Goal: Information Seeking & Learning: Learn about a topic

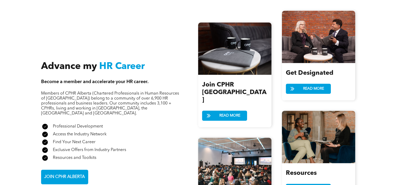
scroll to position [602, 0]
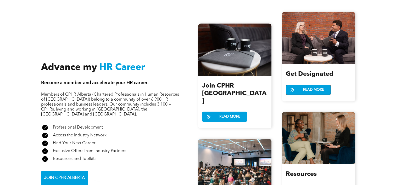
click at [309, 85] on span "READ MORE" at bounding box center [313, 90] width 25 height 10
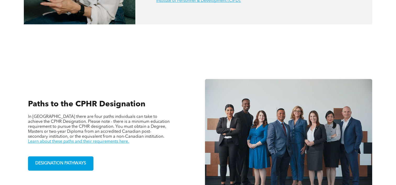
scroll to position [340, 0]
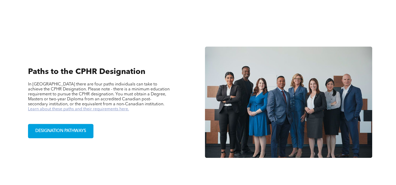
click at [129, 107] on link "Learn about these paths and their requirements here." at bounding box center [78, 109] width 101 height 4
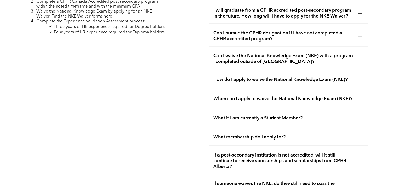
scroll to position [890, 0]
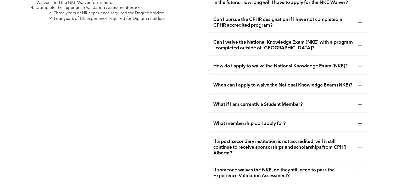
click at [286, 102] on span "What if I am currently a Student Member?" at bounding box center [283, 105] width 140 height 6
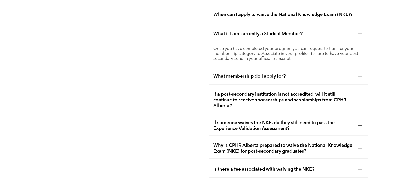
scroll to position [994, 0]
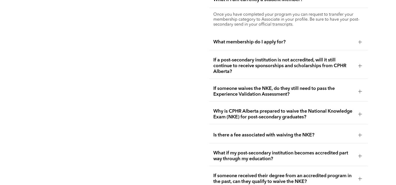
click at [276, 66] on span "If a post-secondary institution is not accredited, will it still continue to re…" at bounding box center [283, 65] width 140 height 17
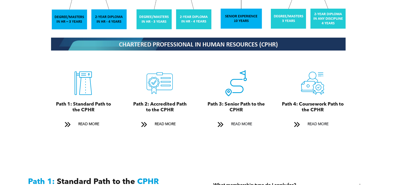
scroll to position [576, 0]
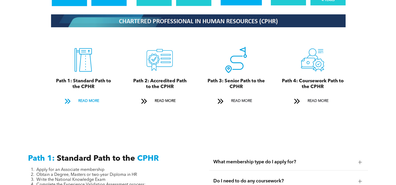
click at [87, 96] on span "READ MORE" at bounding box center [88, 101] width 25 height 10
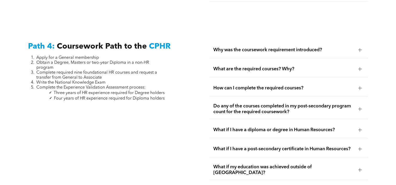
scroll to position [1594, 0]
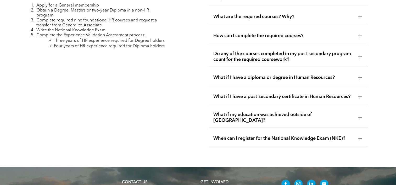
click at [230, 94] on span "What if I have a post-secondary certificate in Human Resources?" at bounding box center [283, 97] width 140 height 6
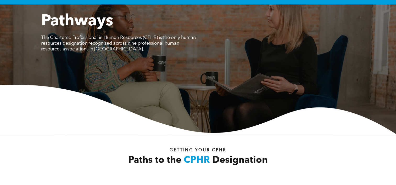
scroll to position [0, 0]
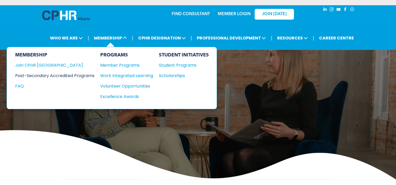
click at [61, 74] on div "Post-Secondary Accredited Programs" at bounding box center [50, 75] width 71 height 7
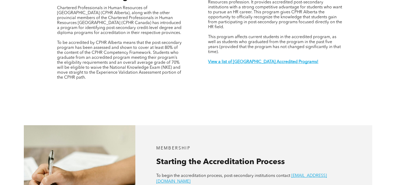
scroll to position [209, 0]
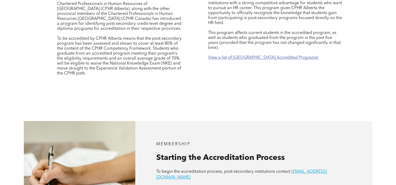
click at [216, 56] on strong "View a list of [GEOGRAPHIC_DATA] Accredited Programs!" at bounding box center [263, 58] width 110 height 4
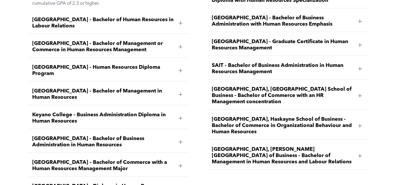
scroll to position [822, 0]
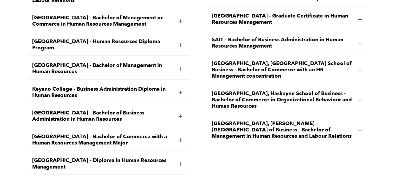
click at [90, 110] on span "[GEOGRAPHIC_DATA] - Bachelor of Business Administration in Human Resources" at bounding box center [103, 116] width 142 height 13
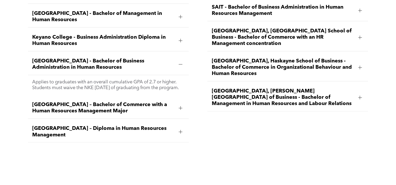
scroll to position [855, 0]
click at [178, 128] on div at bounding box center [181, 132] width 8 height 8
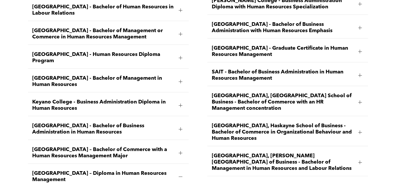
scroll to position [776, 0]
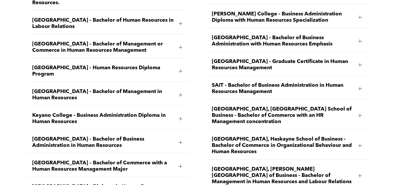
click at [109, 136] on span "[GEOGRAPHIC_DATA] - Bachelor of Business Administration in Human Resources" at bounding box center [103, 142] width 142 height 13
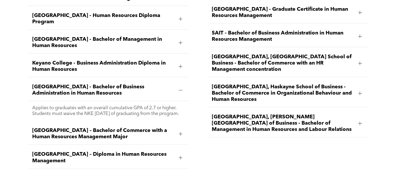
scroll to position [829, 0]
click at [119, 128] on span "[GEOGRAPHIC_DATA] – Bachelor of Commerce with a Human Resources Management Major" at bounding box center [103, 134] width 142 height 13
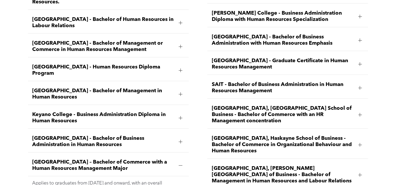
scroll to position [776, 0]
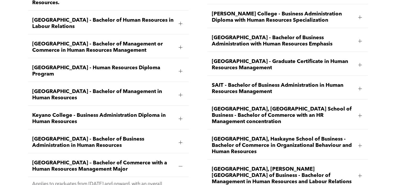
click at [93, 136] on span "[GEOGRAPHIC_DATA] - Bachelor of Business Administration in Human Resources" at bounding box center [103, 142] width 142 height 13
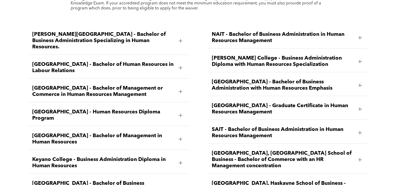
scroll to position [724, 0]
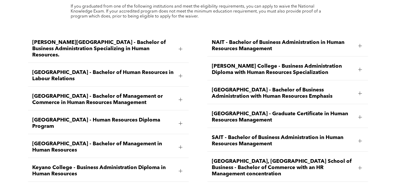
click at [82, 70] on span "[GEOGRAPHIC_DATA] - Bachelor of Human Resources in Labour Relations" at bounding box center [103, 76] width 142 height 13
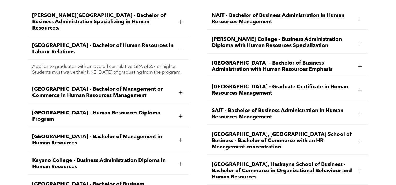
scroll to position [750, 0]
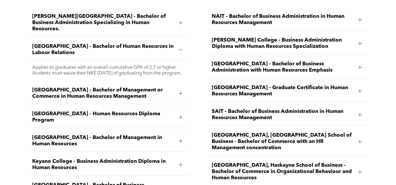
click at [60, 87] on span "[GEOGRAPHIC_DATA] - Bachelor of Management or Commerce in Human Resources Manag…" at bounding box center [103, 93] width 142 height 13
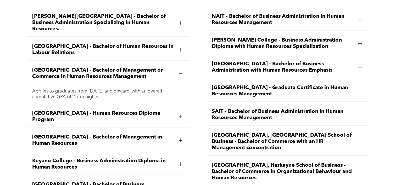
click at [69, 43] on span "[GEOGRAPHIC_DATA] - Bachelor of Human Resources in Labour Relations" at bounding box center [103, 49] width 142 height 13
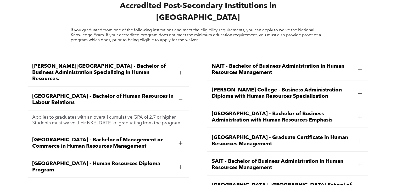
scroll to position [698, 0]
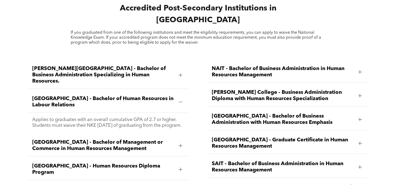
click at [90, 66] on span "[PERSON_NAME][GEOGRAPHIC_DATA] - Bachelor of Business Administration Specializi…" at bounding box center [103, 75] width 142 height 19
